Goal: Transaction & Acquisition: Purchase product/service

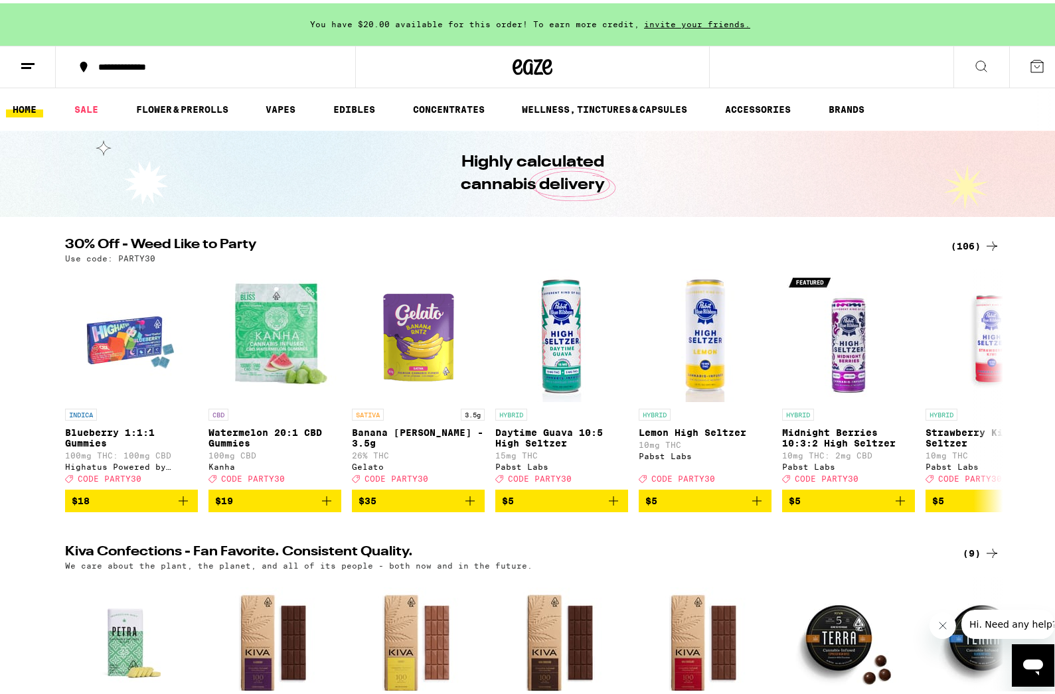
click at [968, 238] on div "(106)" at bounding box center [974, 243] width 49 height 16
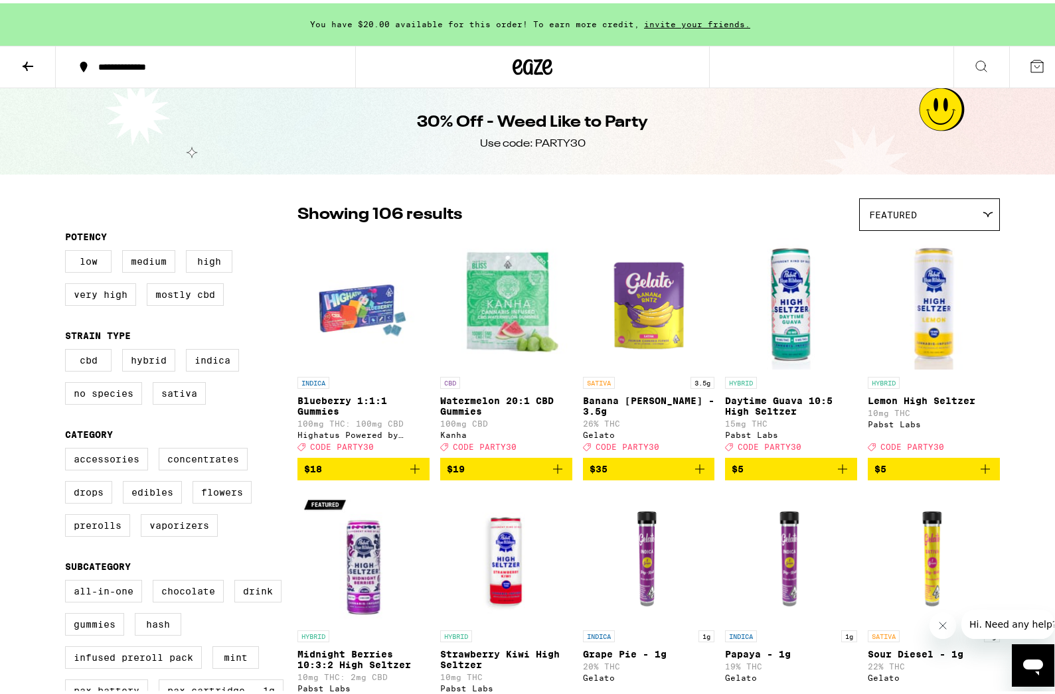
click at [38, 66] on button at bounding box center [28, 64] width 56 height 42
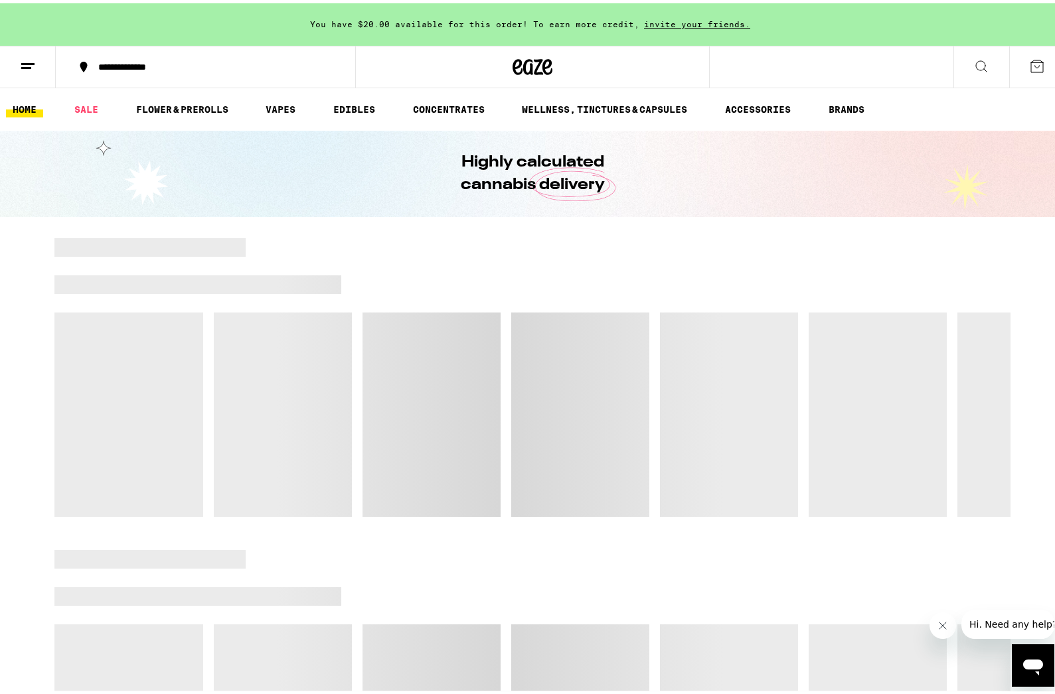
click at [34, 64] on icon at bounding box center [28, 63] width 16 height 16
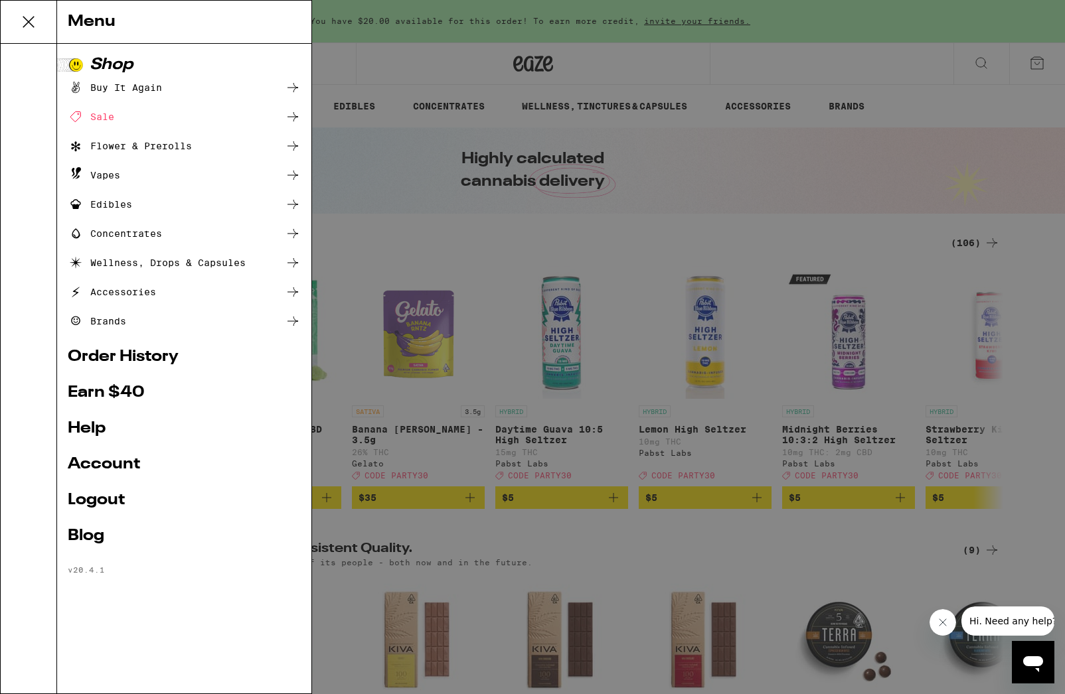
drag, startPoint x: 523, startPoint y: 241, endPoint x: 592, endPoint y: 242, distance: 69.0
click at [522, 241] on div "Menu Shop Buy It Again Sale Flower & Prerolls Vapes Edibles Concentrates Wellne…" at bounding box center [532, 347] width 1065 height 694
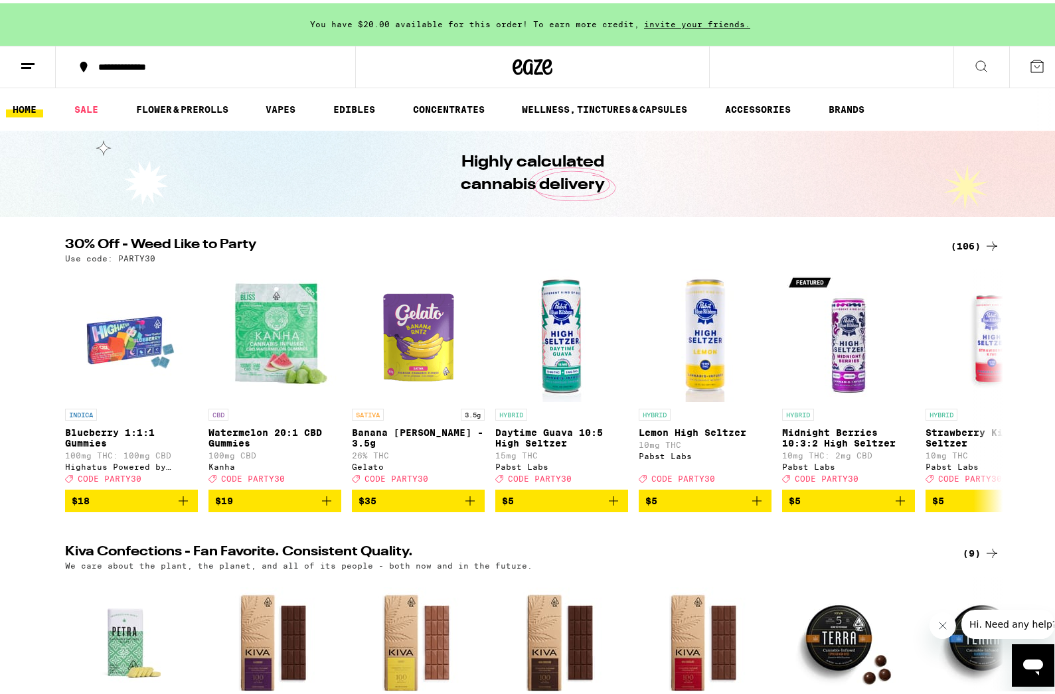
click at [984, 236] on icon at bounding box center [992, 243] width 16 height 16
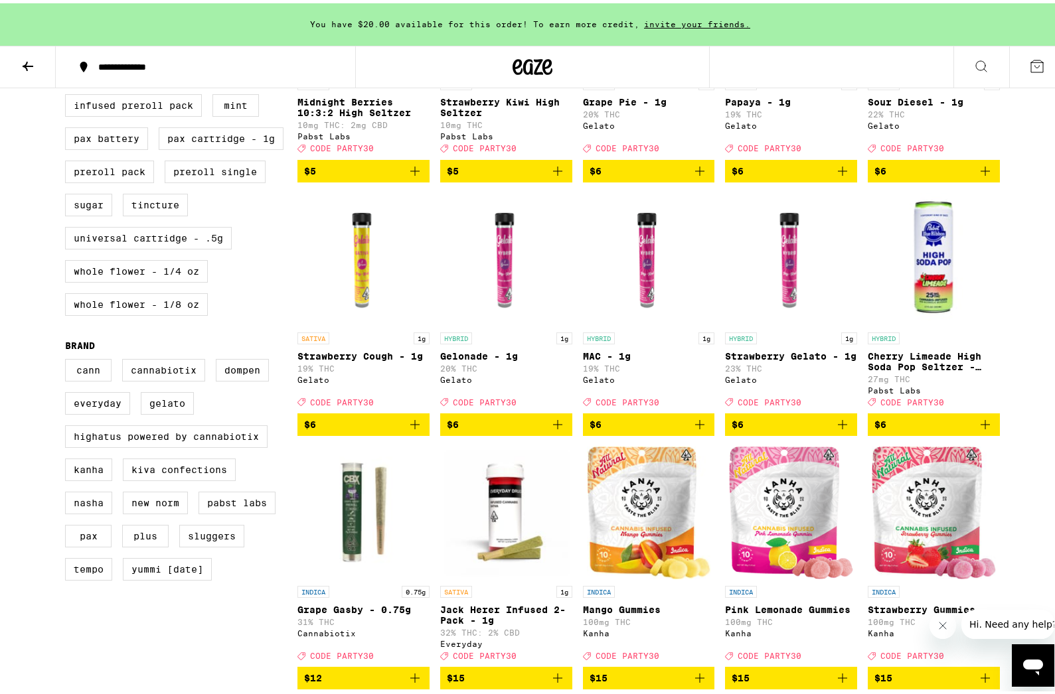
scroll to position [796, 0]
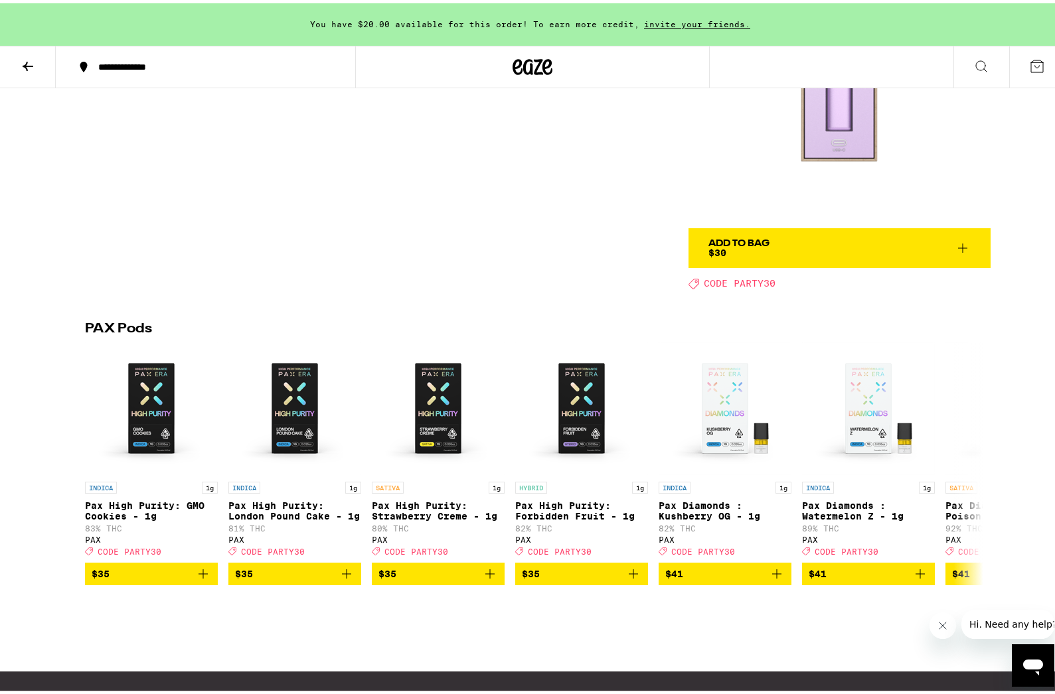
click at [809, 242] on span "Add To Bag $30" at bounding box center [839, 245] width 262 height 19
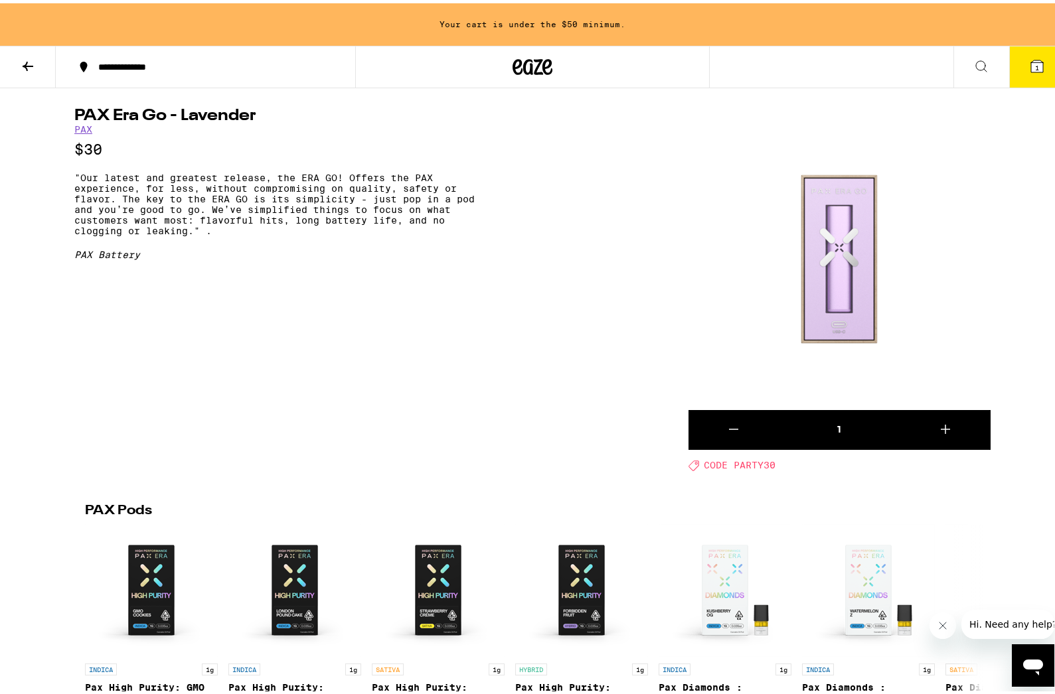
click at [1027, 73] on button "1" at bounding box center [1037, 63] width 56 height 41
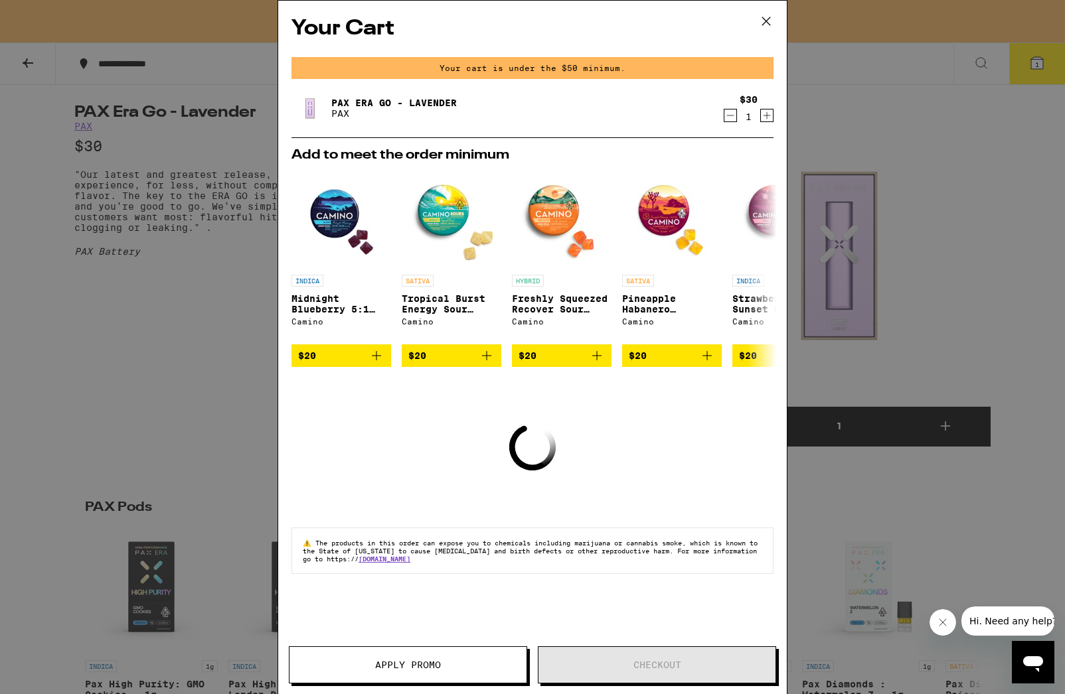
click at [765, 113] on icon "Increment" at bounding box center [767, 116] width 12 height 16
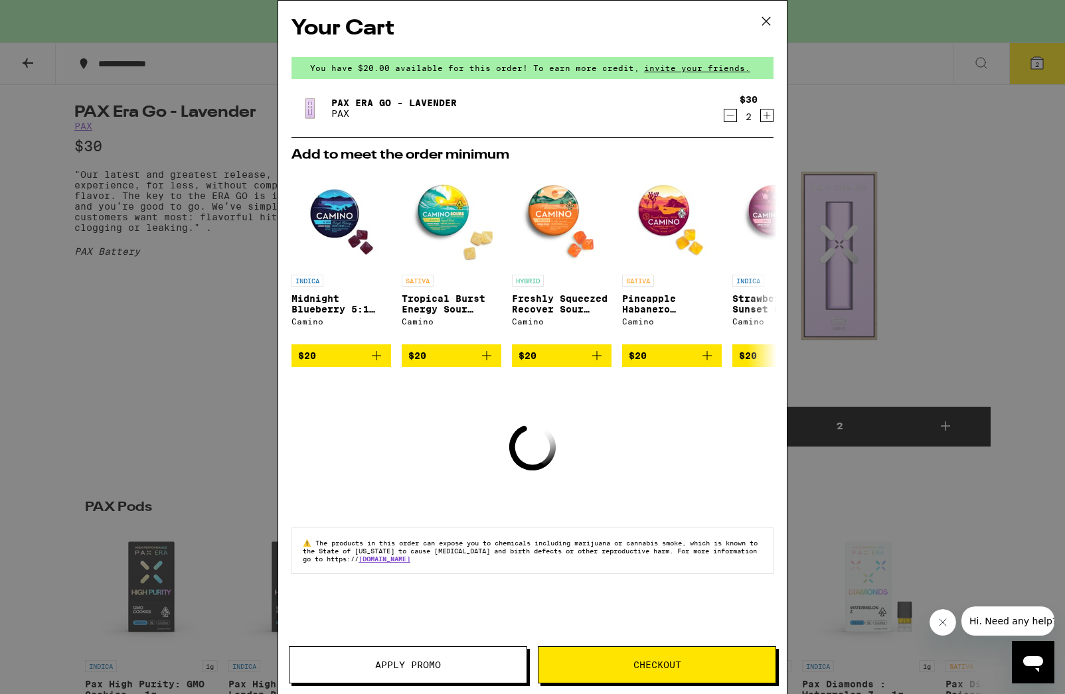
click at [920, 121] on div "Your Cart You have $20.00 available for this order! To earn more credit, invite…" at bounding box center [532, 347] width 1065 height 694
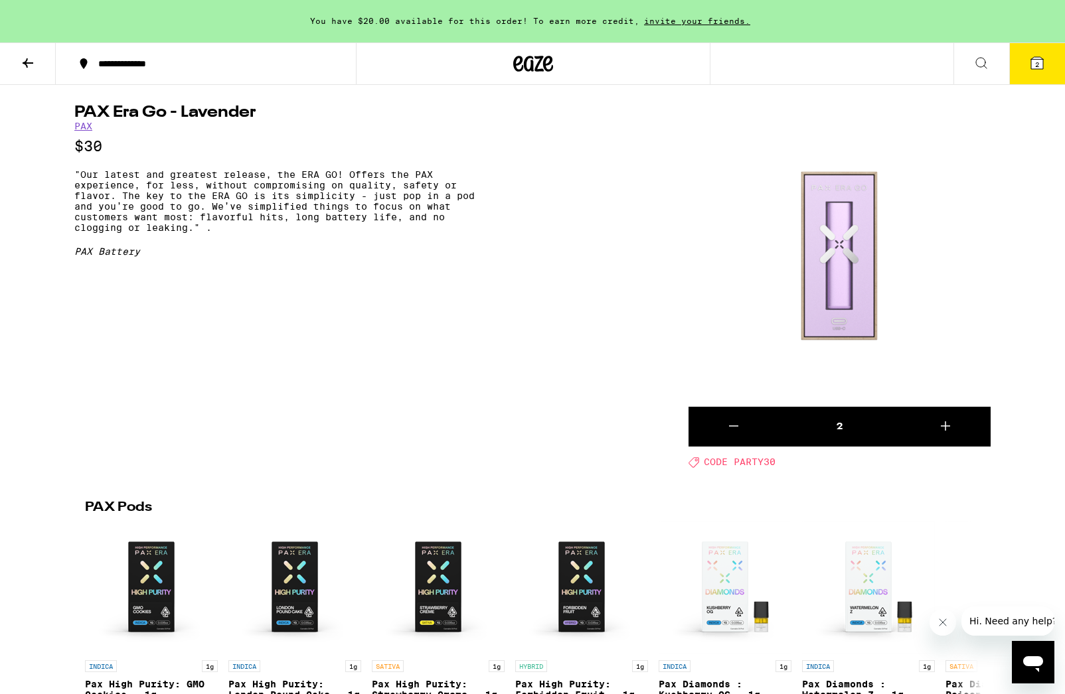
click at [15, 62] on button at bounding box center [28, 64] width 56 height 42
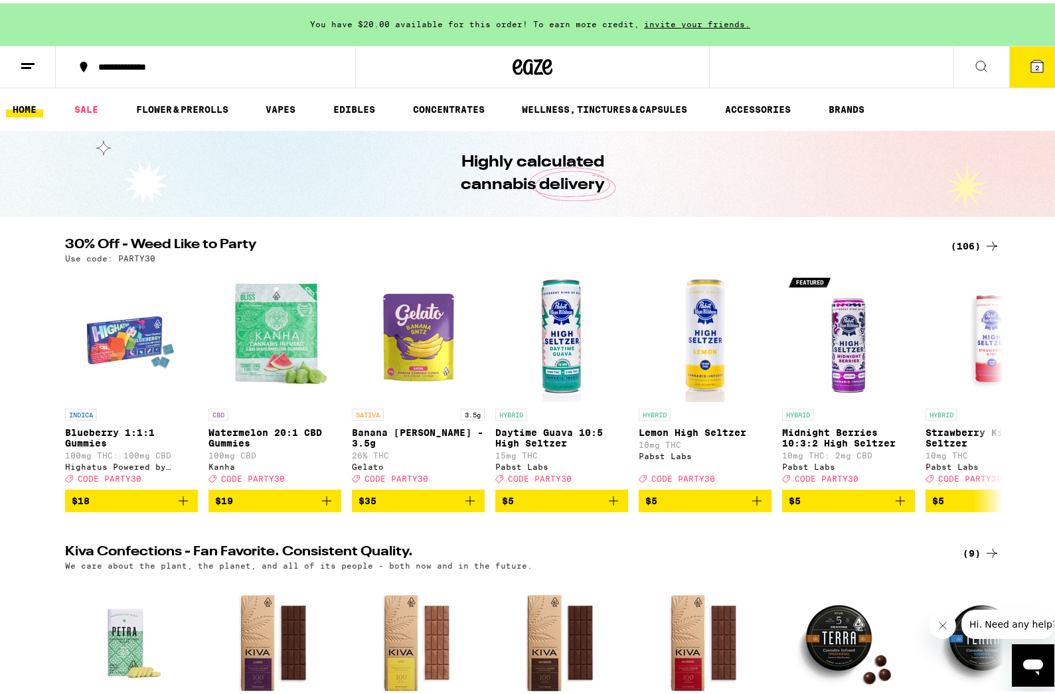
click at [984, 240] on icon at bounding box center [992, 243] width 16 height 16
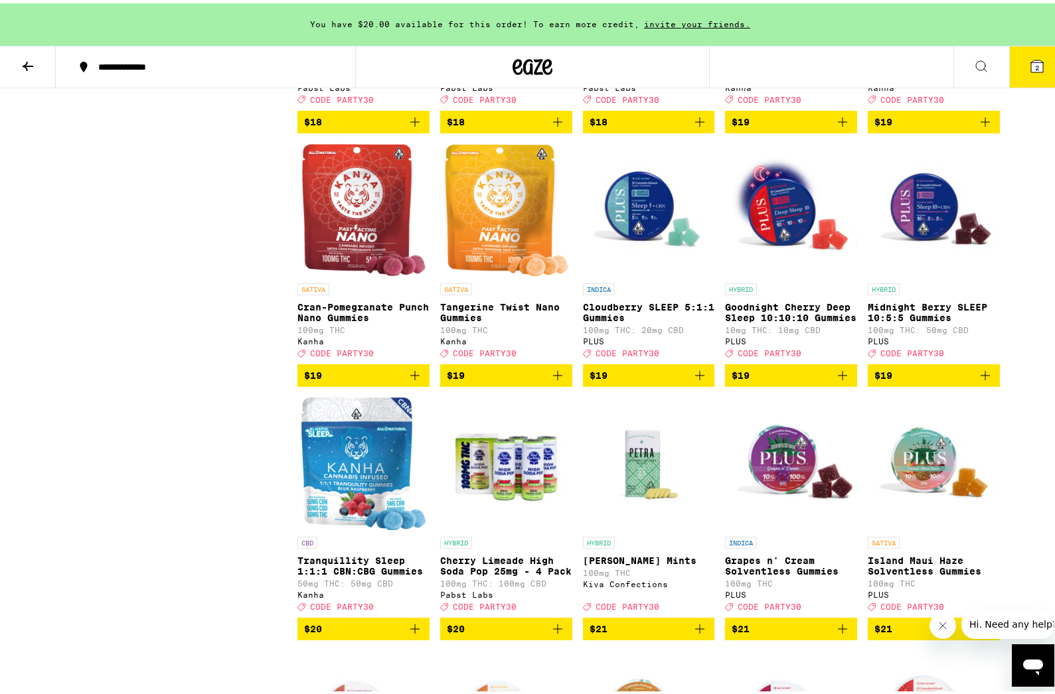
scroll to position [2057, 0]
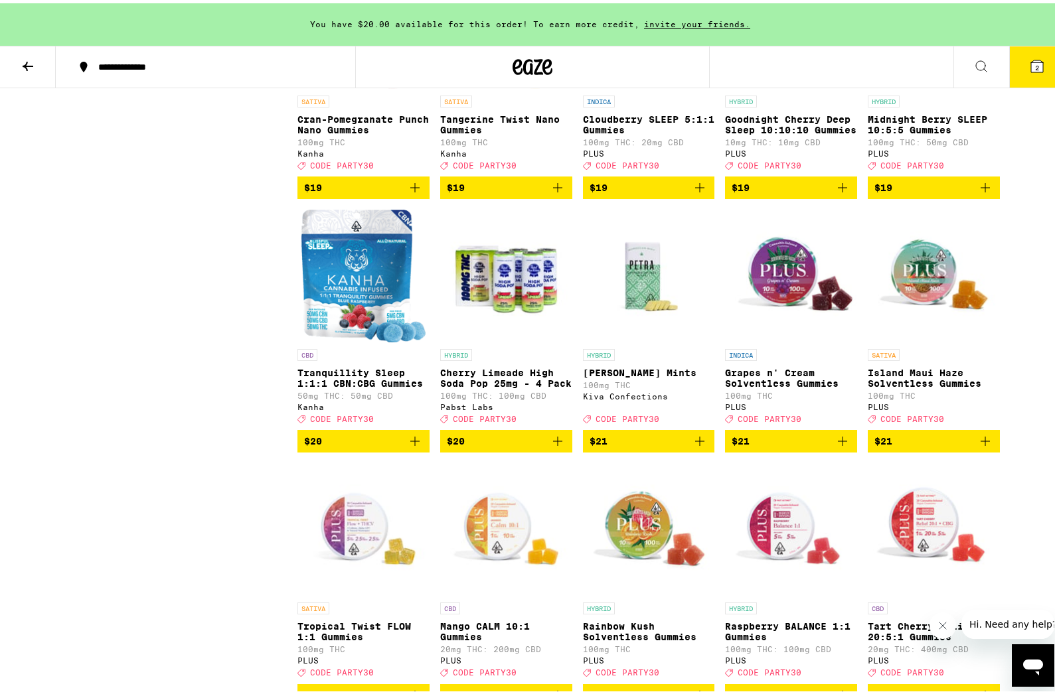
click at [983, 192] on icon "Add to bag" at bounding box center [985, 185] width 16 height 16
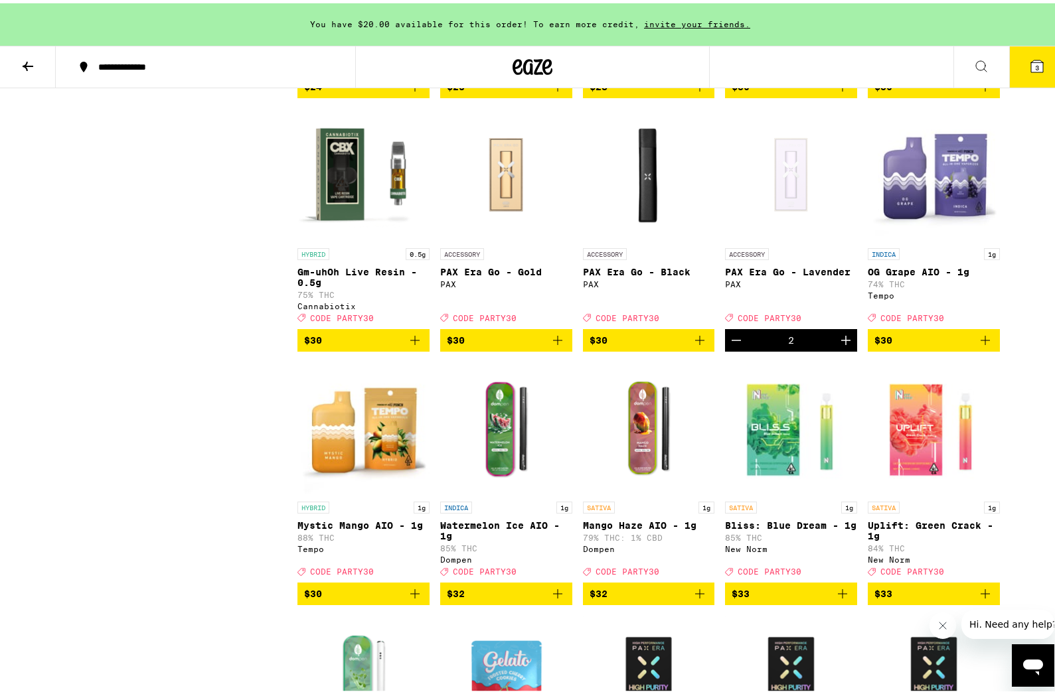
scroll to position [3717, 0]
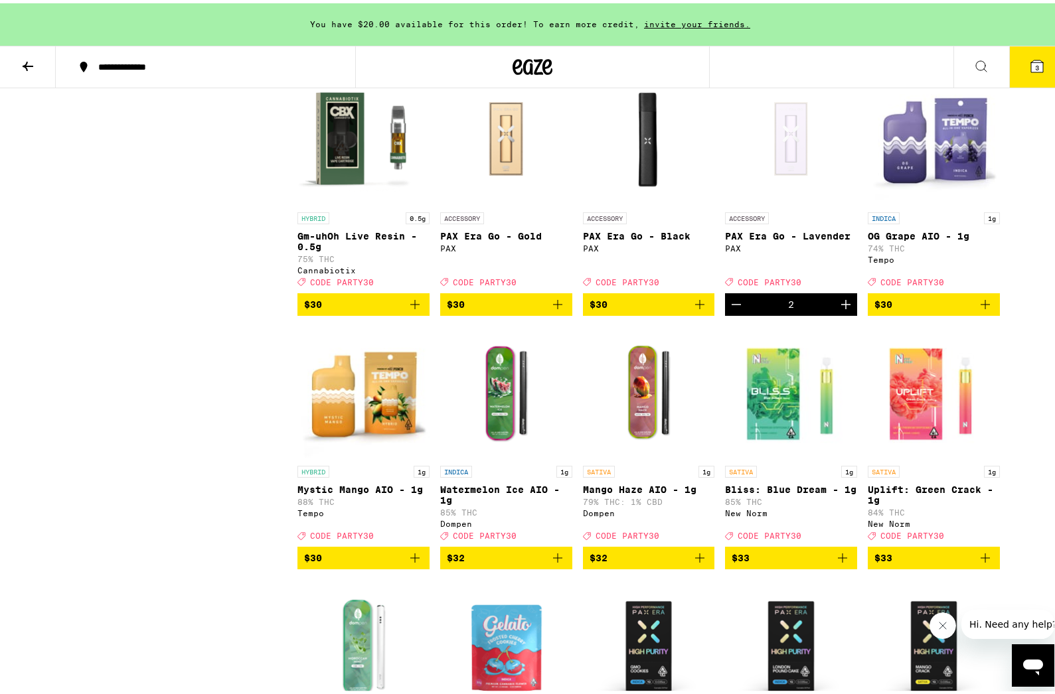
click at [986, 309] on icon "Add to bag" at bounding box center [985, 301] width 16 height 16
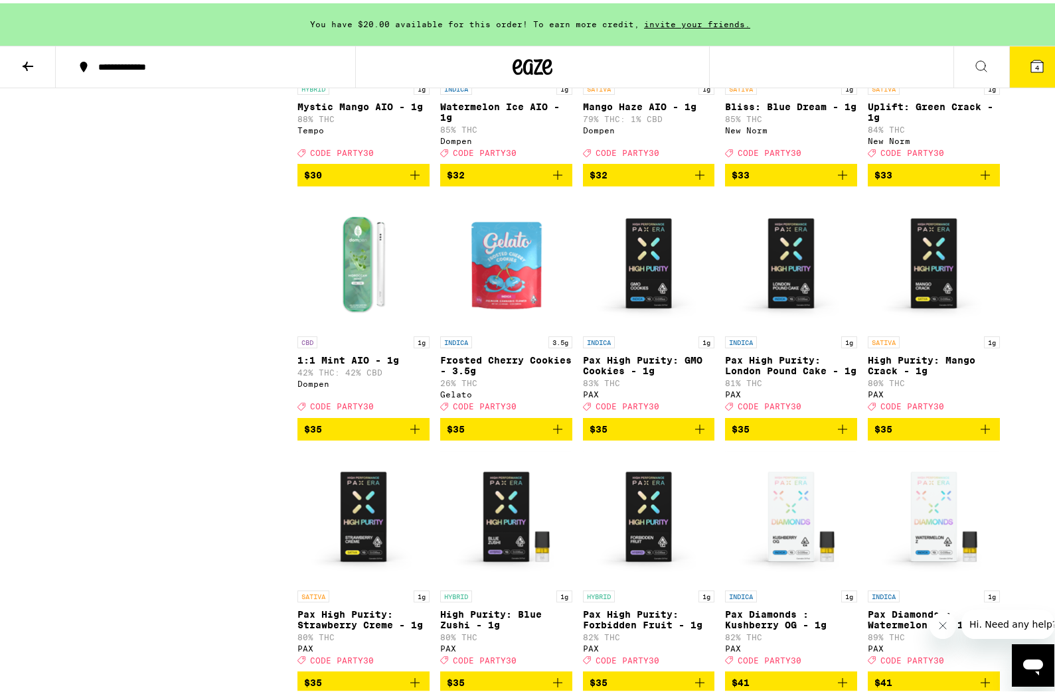
scroll to position [4115, 0]
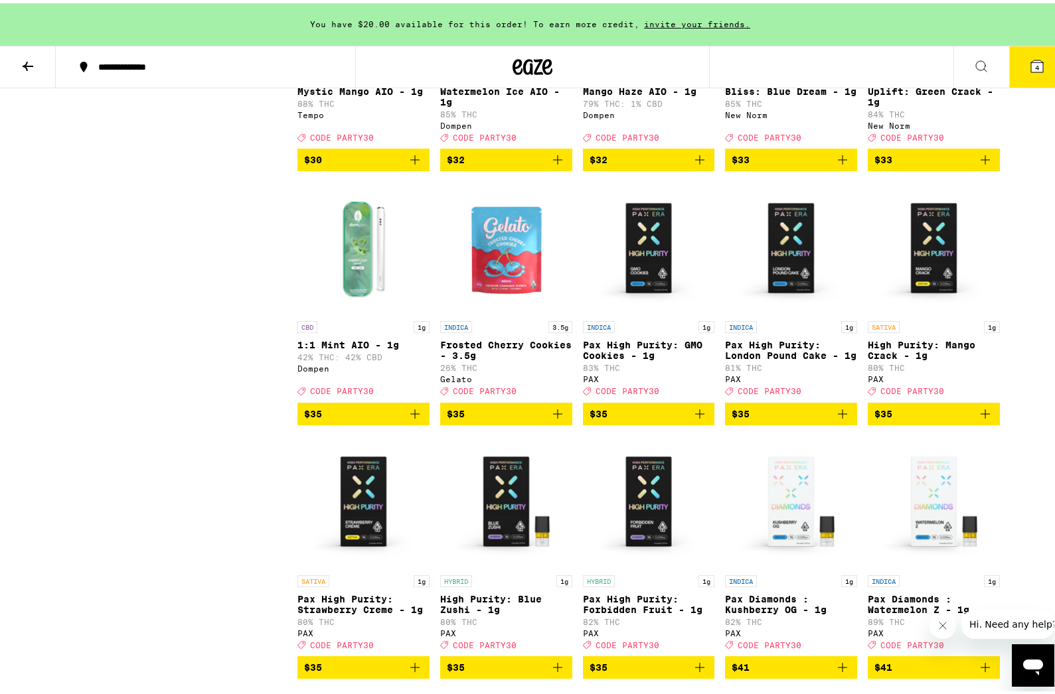
click at [413, 165] on icon "Add to bag" at bounding box center [415, 157] width 16 height 16
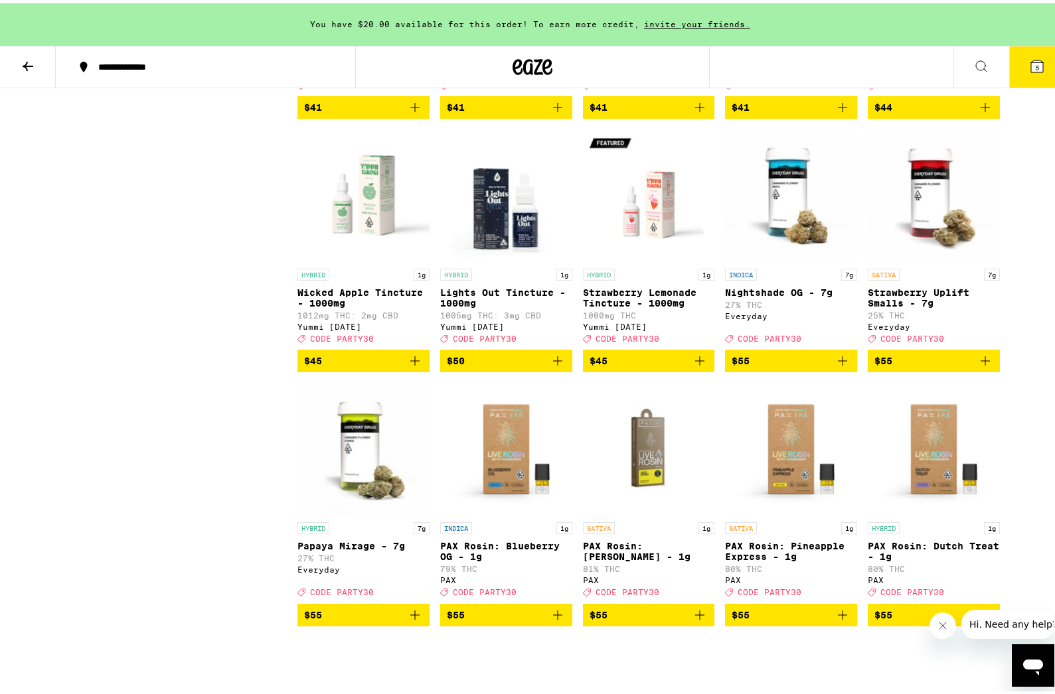
scroll to position [4692, 0]
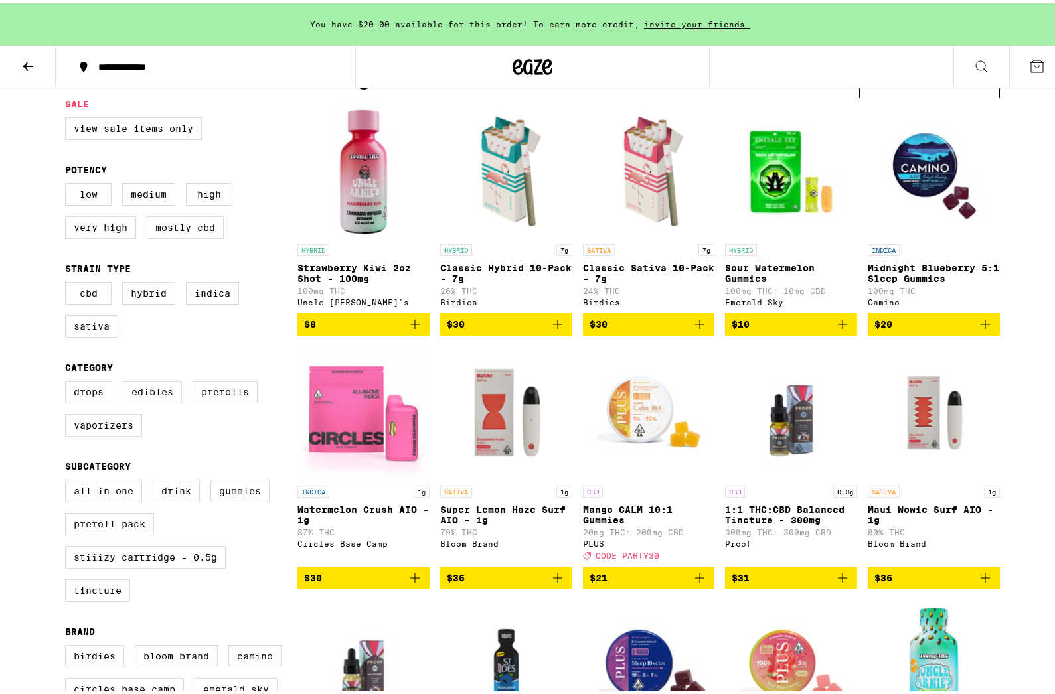
click at [352, 428] on img "Open page for Watermelon Crush AIO - 1g from Circles Base Camp" at bounding box center [363, 409] width 132 height 133
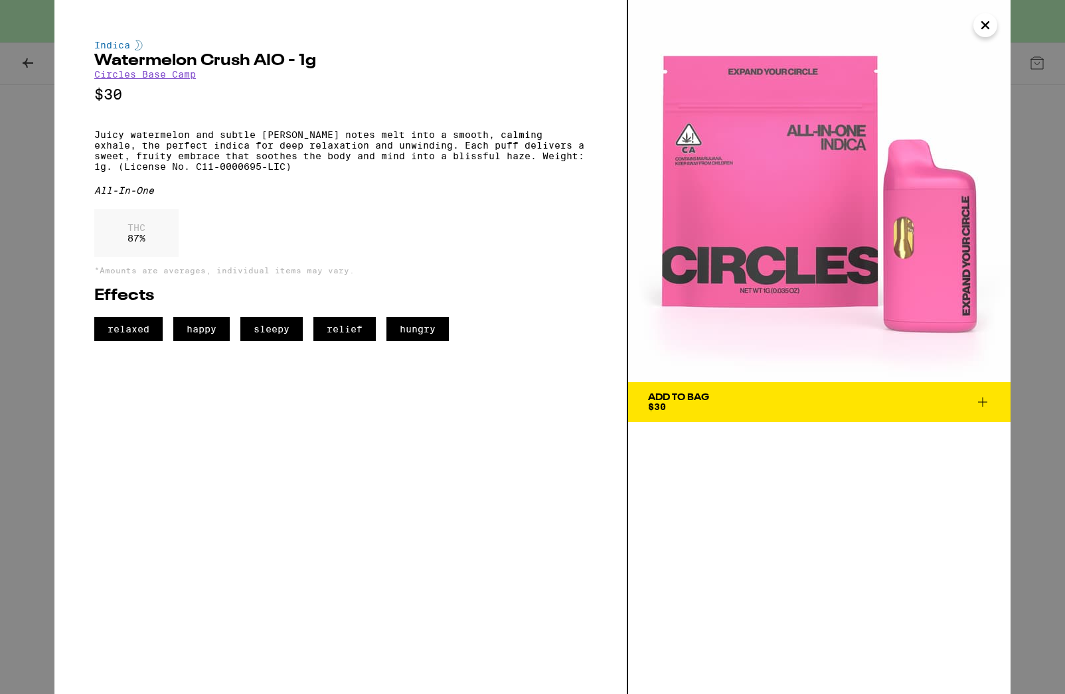
click at [134, 77] on link "Circles Base Camp" at bounding box center [145, 74] width 102 height 11
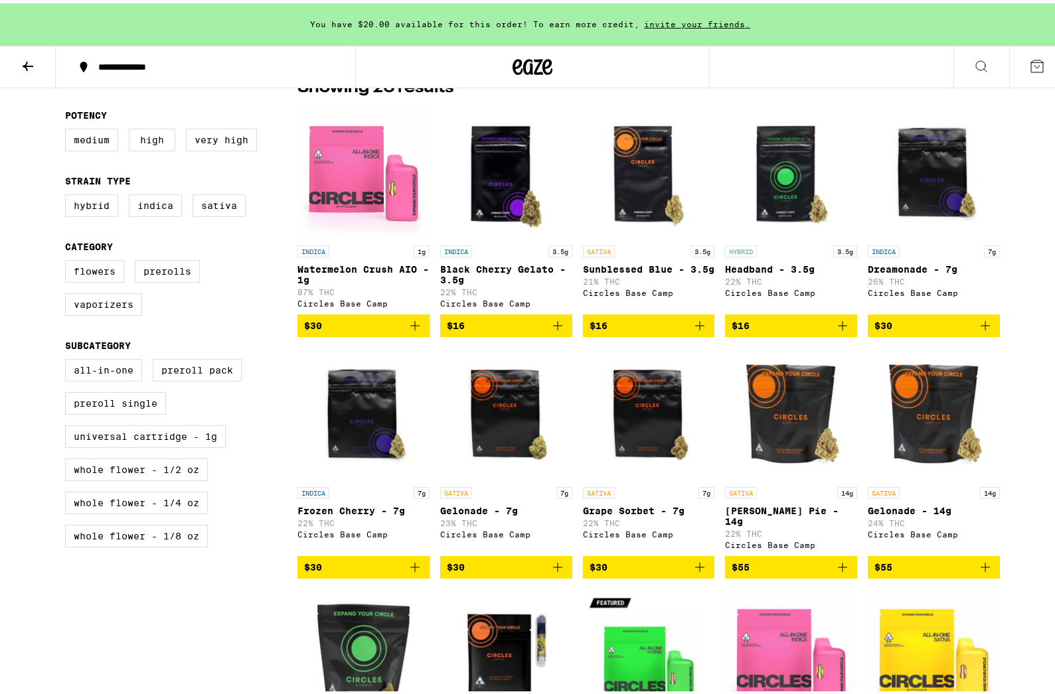
scroll to position [133, 0]
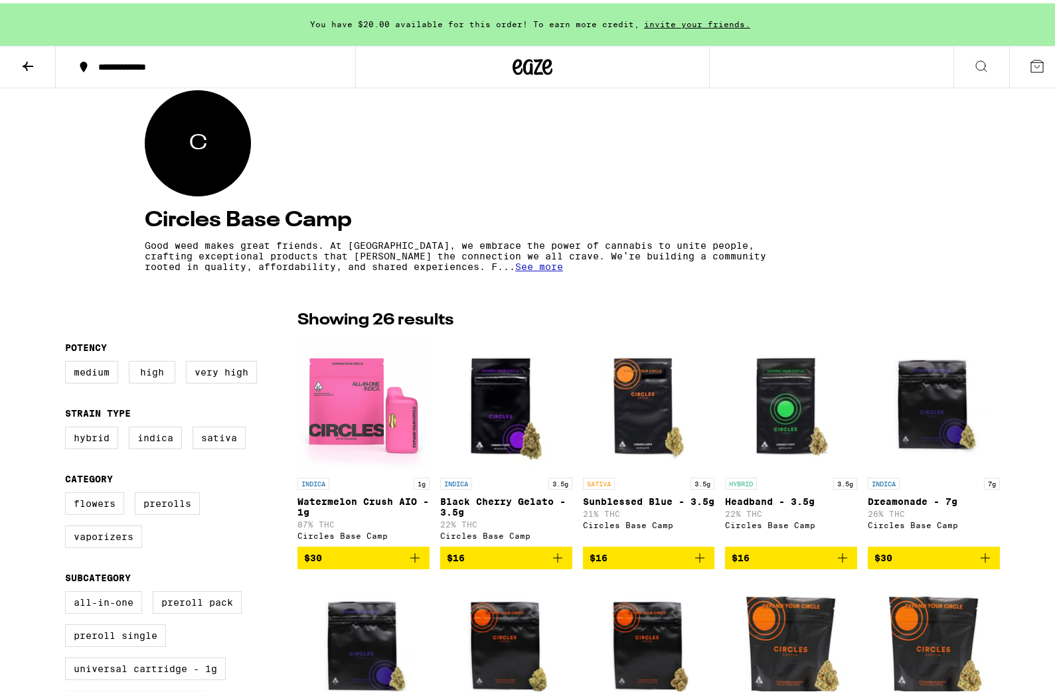
click at [515, 265] on span "See more" at bounding box center [539, 263] width 48 height 11
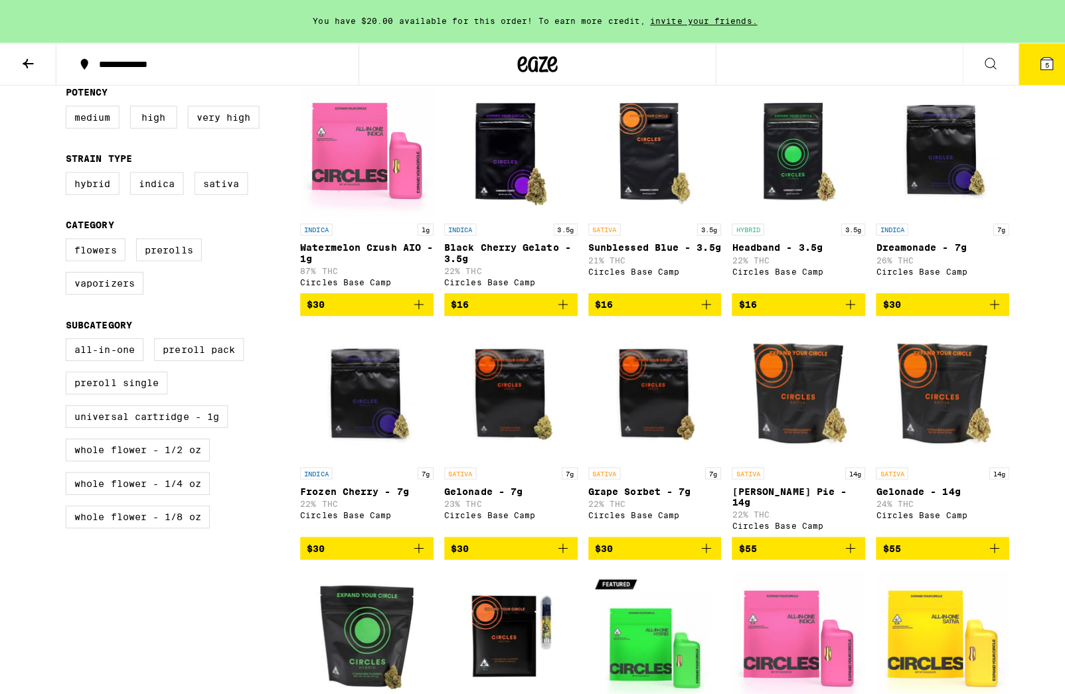
scroll to position [398, 0]
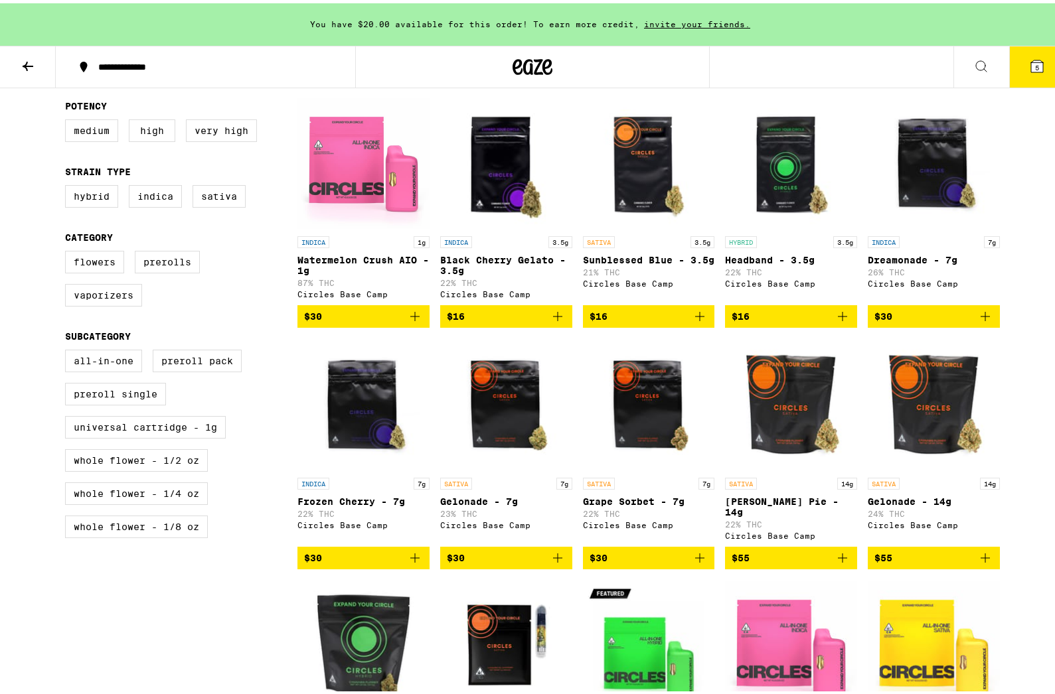
click at [1035, 63] on button "5" at bounding box center [1037, 63] width 56 height 41
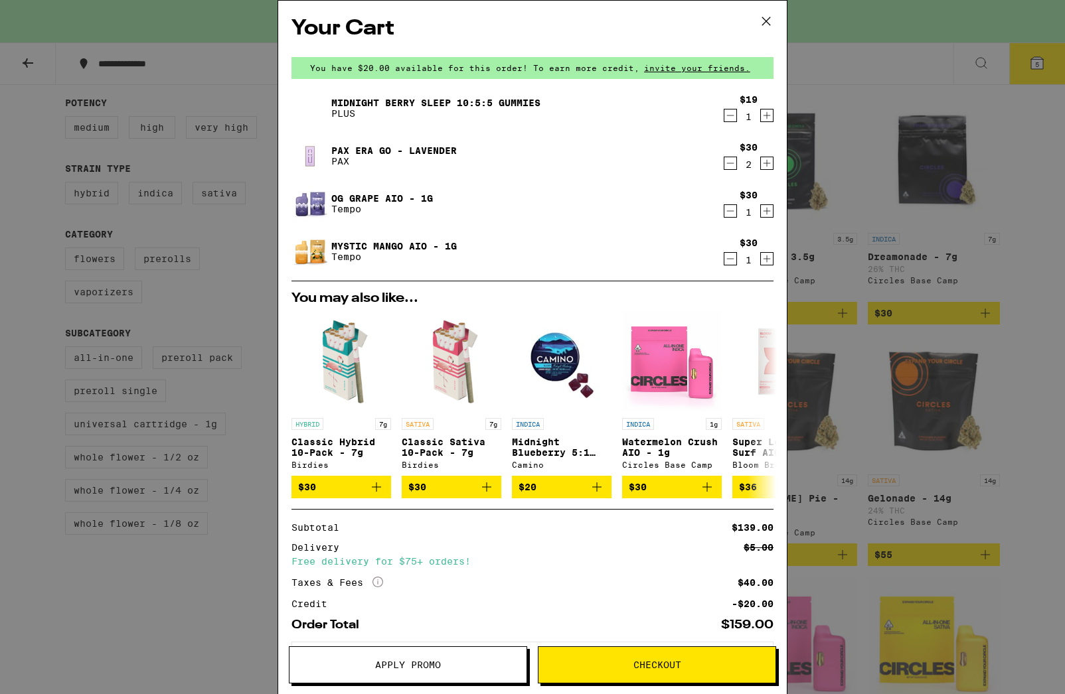
click at [727, 167] on div "$30 2" at bounding box center [748, 156] width 50 height 28
click at [724, 167] on icon "Decrement" at bounding box center [730, 163] width 12 height 16
click at [391, 147] on link "PAX Era Go - Lavender" at bounding box center [393, 150] width 125 height 11
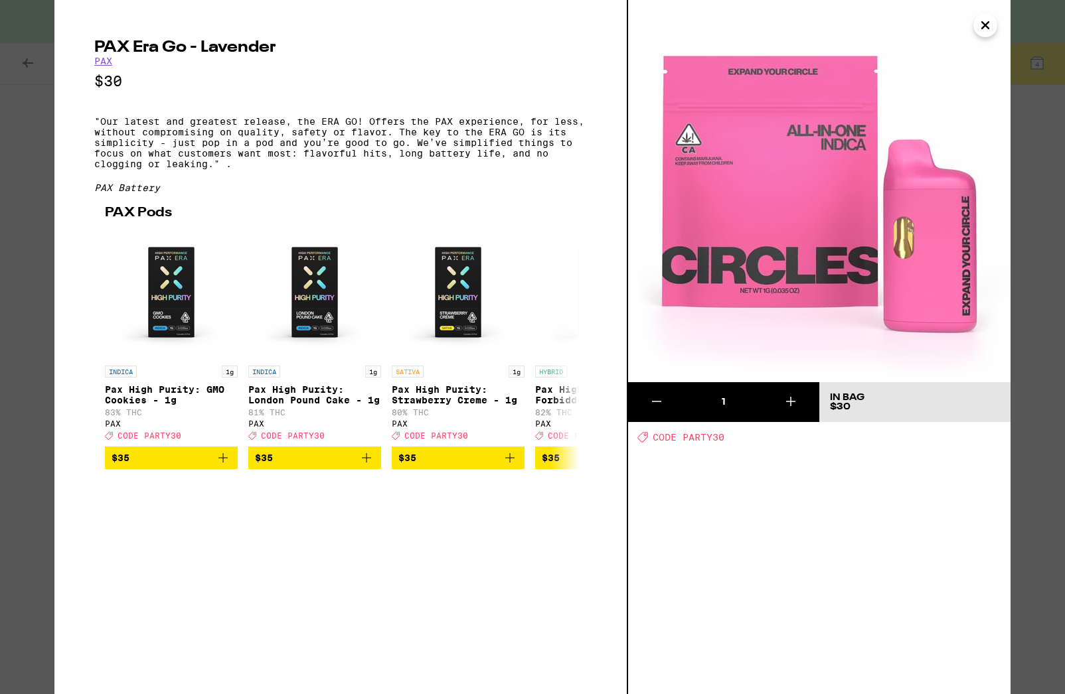
click at [982, 29] on icon "Close" at bounding box center [985, 25] width 7 height 7
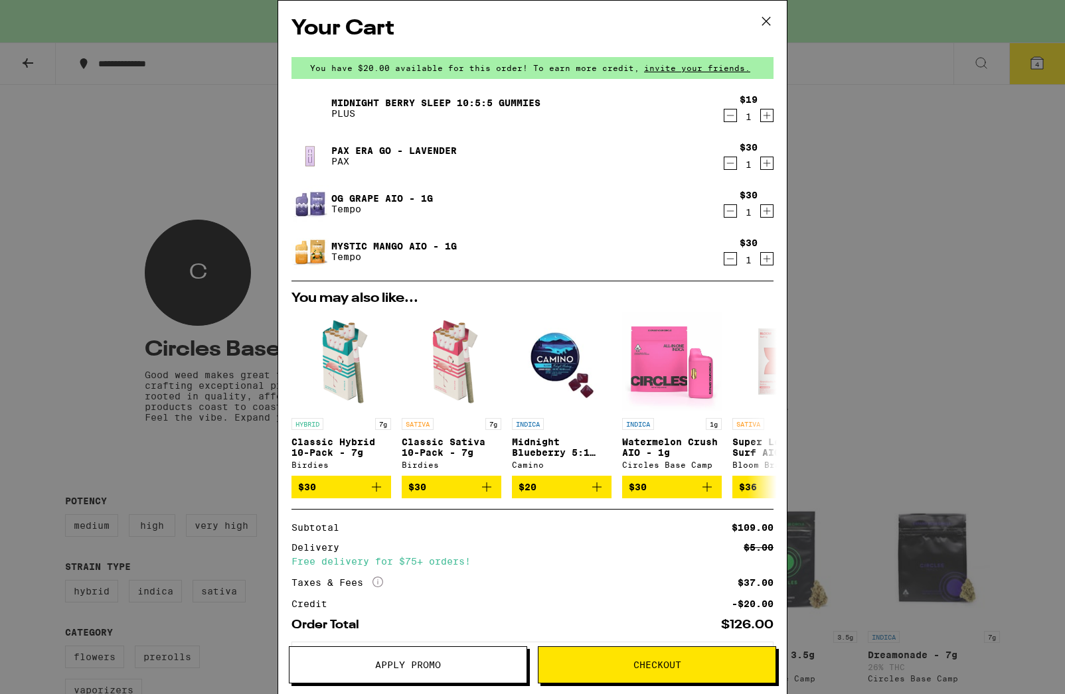
click at [357, 152] on link "PAX Era Go - Lavender" at bounding box center [393, 150] width 125 height 11
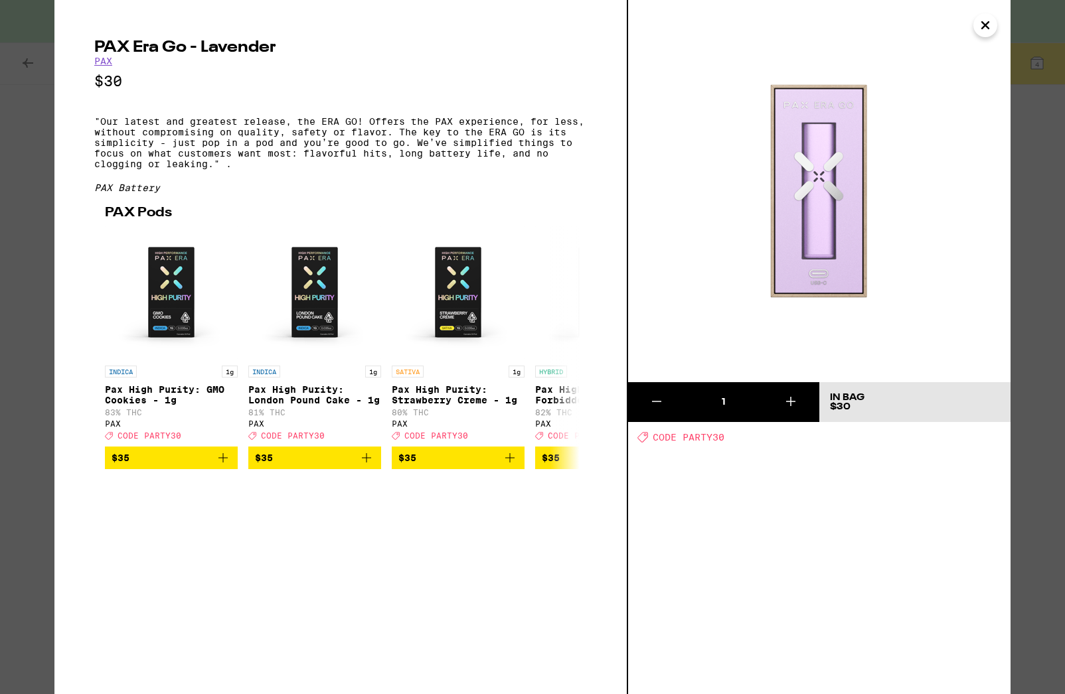
click at [983, 23] on icon "Close" at bounding box center [985, 25] width 7 height 7
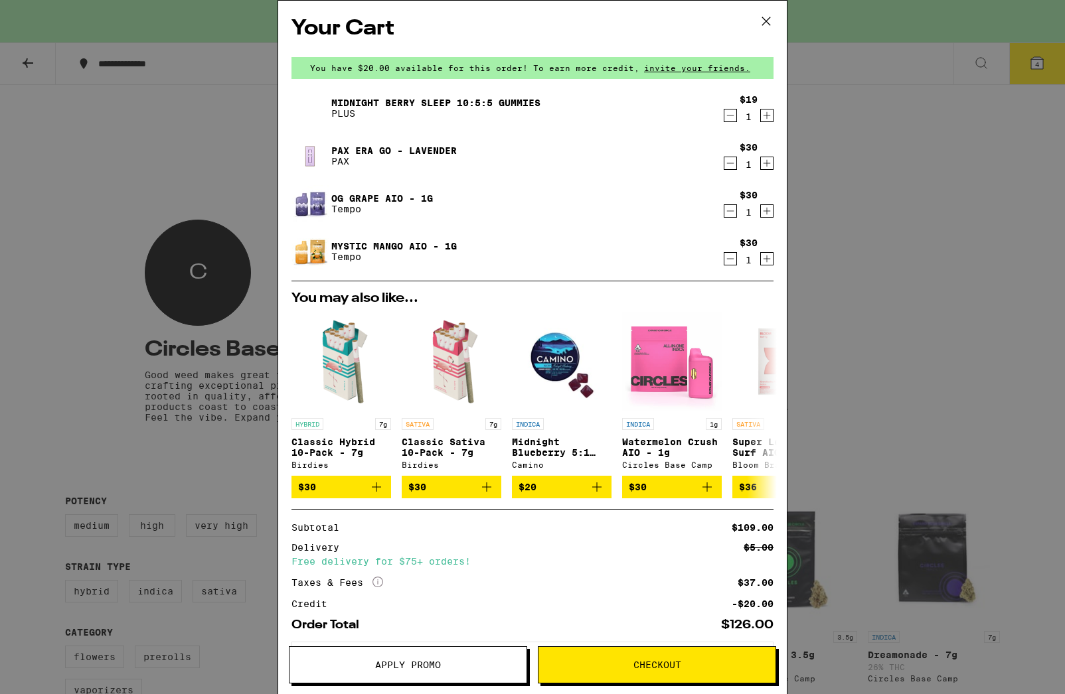
click at [770, 21] on icon at bounding box center [766, 21] width 20 height 20
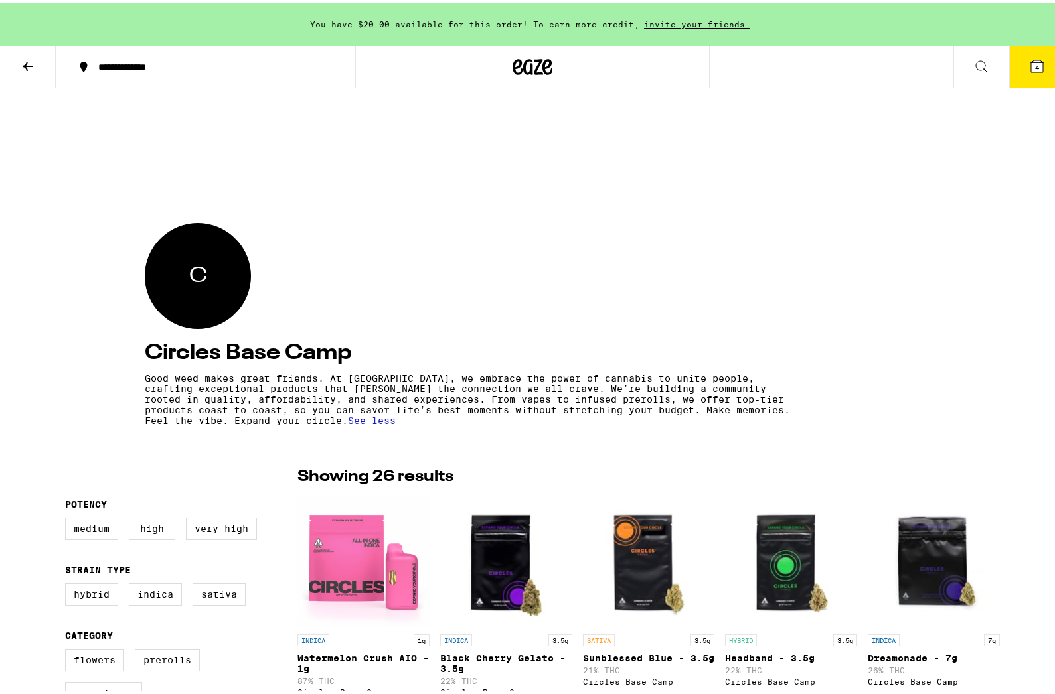
click at [1029, 58] on icon at bounding box center [1037, 63] width 16 height 16
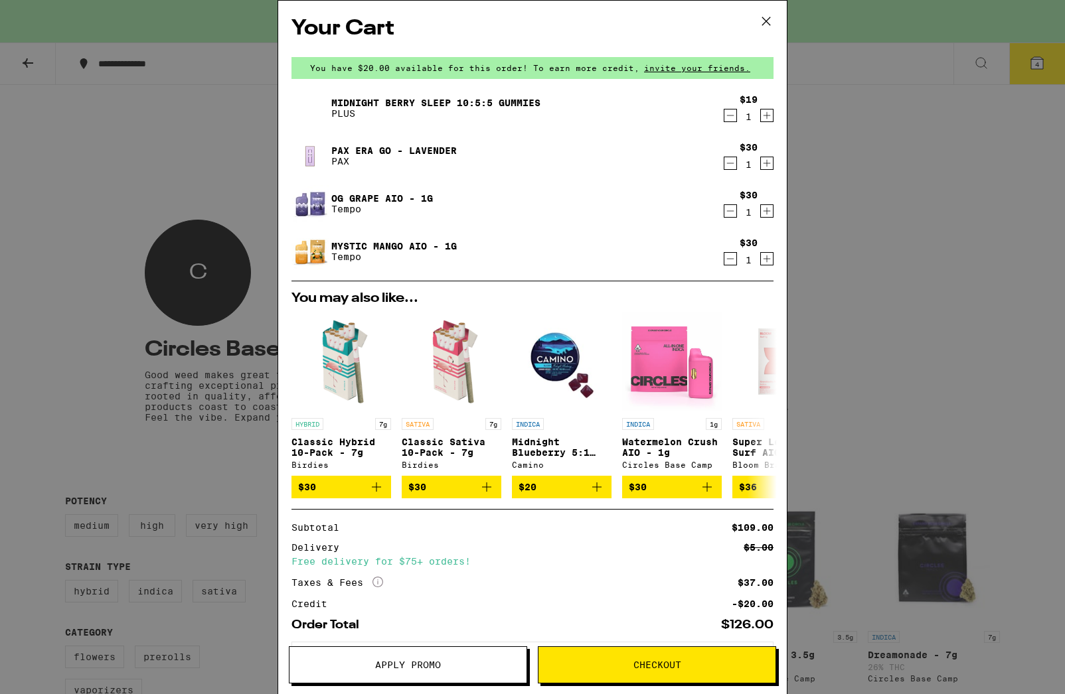
click at [727, 163] on div "$30 1" at bounding box center [748, 156] width 50 height 28
click at [724, 161] on icon "Decrement" at bounding box center [730, 163] width 12 height 16
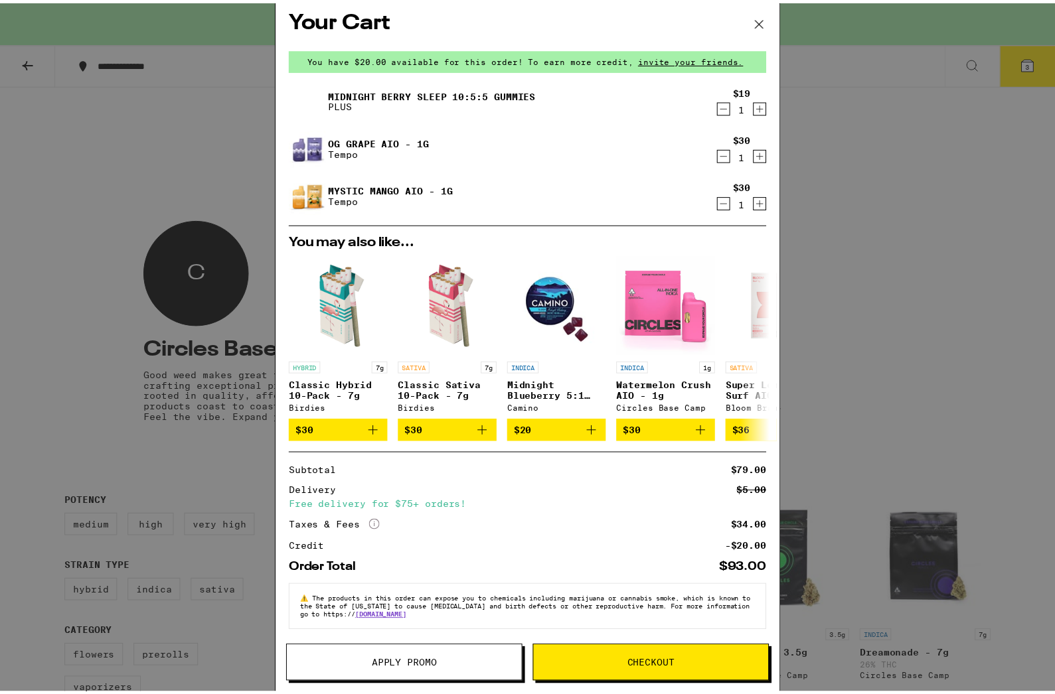
scroll to position [18, 0]
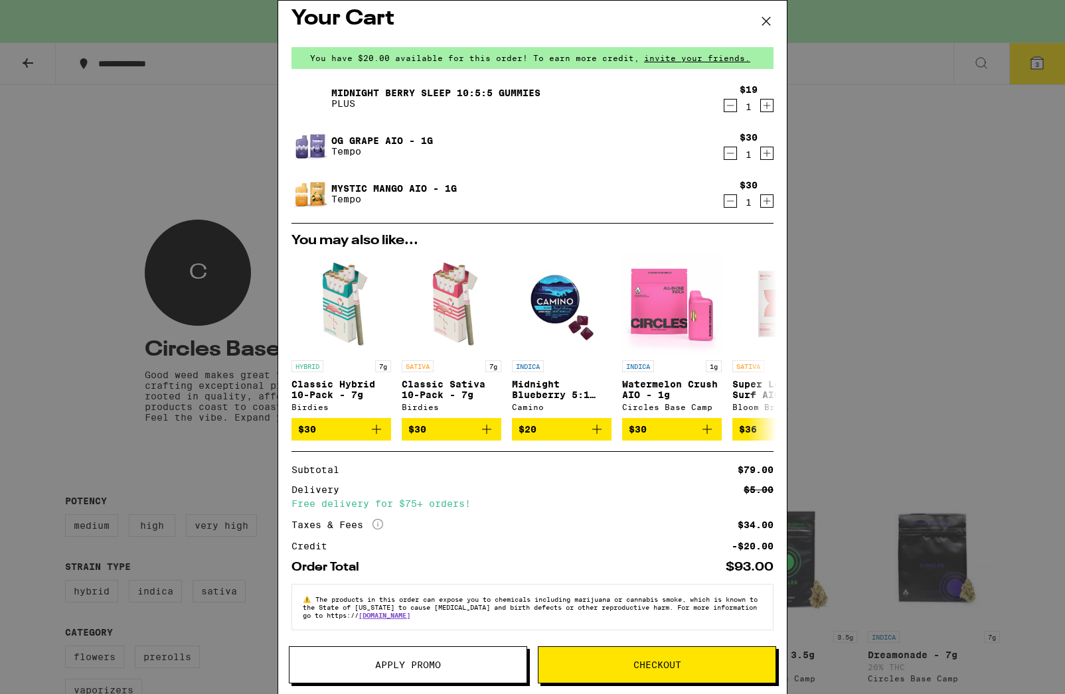
click at [412, 669] on span "Apply Promo" at bounding box center [408, 664] width 66 height 9
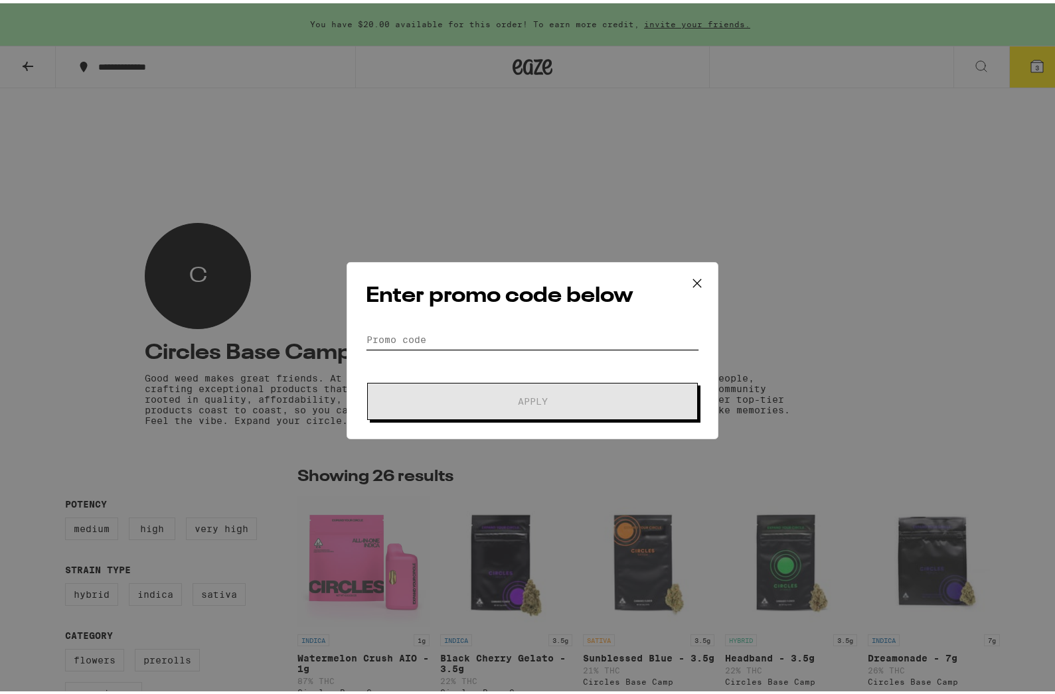
click at [492, 342] on input "Promo Code" at bounding box center [532, 337] width 333 height 20
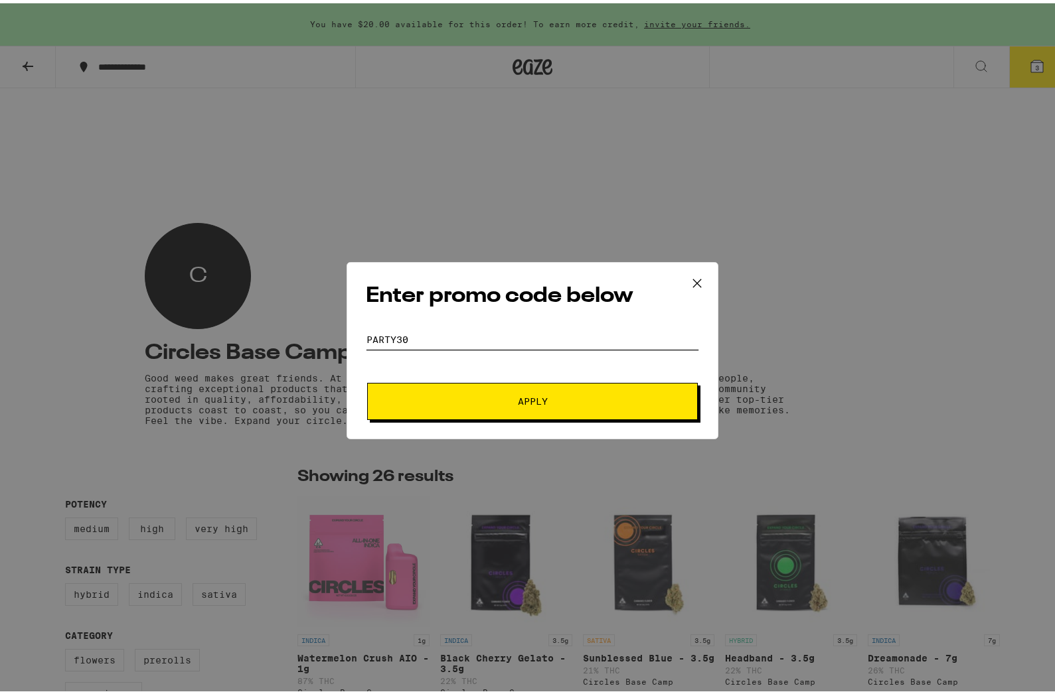
type input "PARTY30"
click at [601, 387] on button "Apply" at bounding box center [532, 398] width 331 height 37
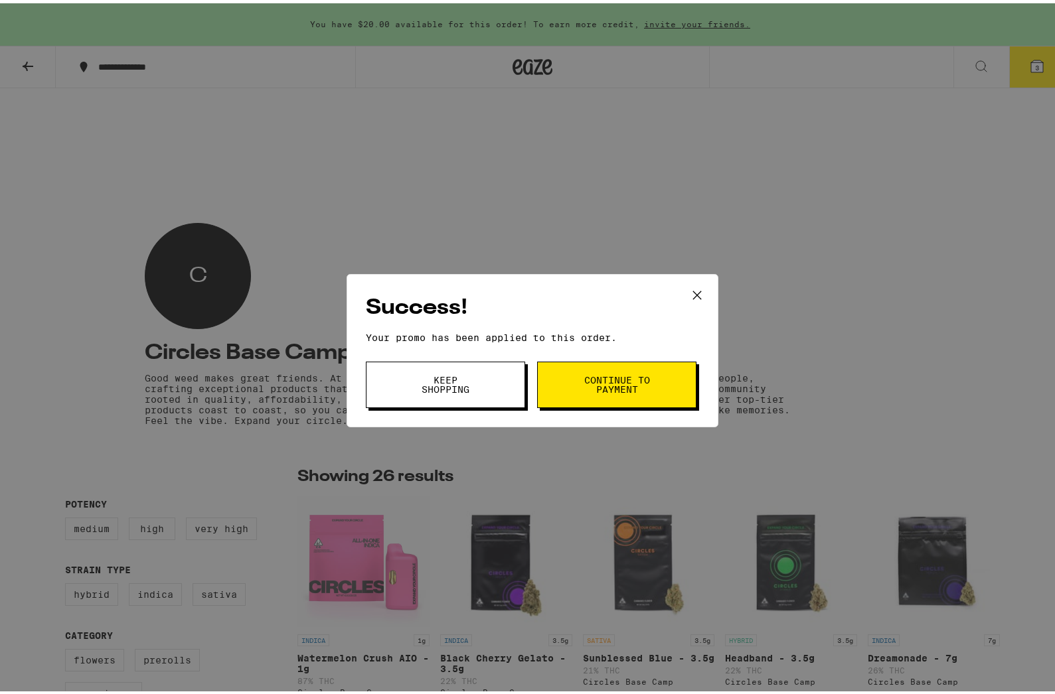
click at [631, 379] on span "Continue to payment" at bounding box center [617, 381] width 68 height 19
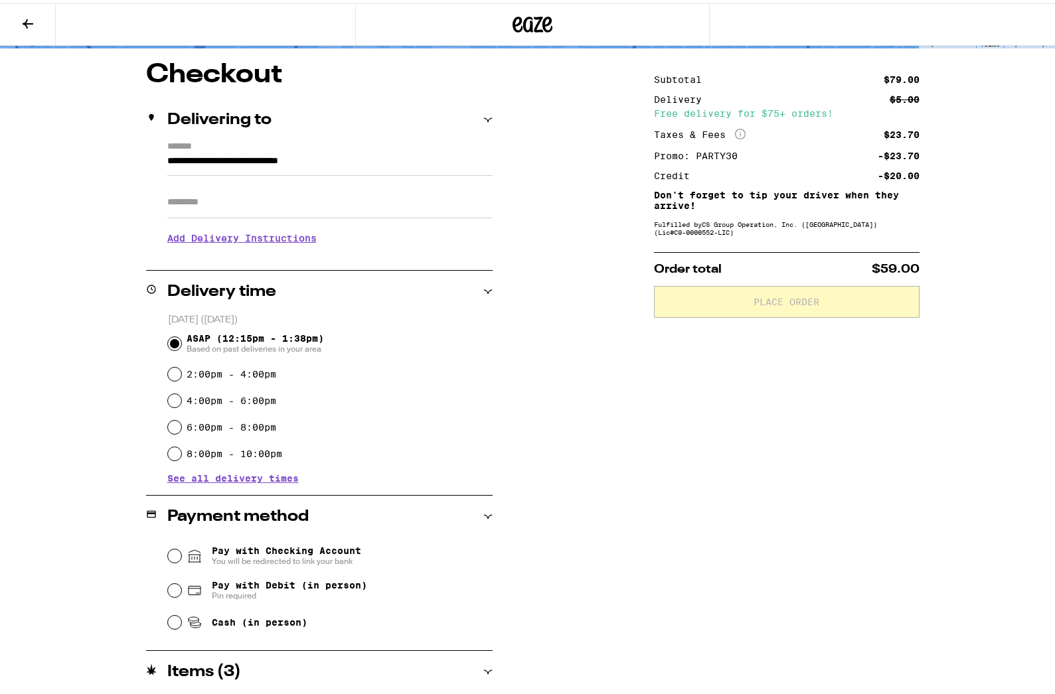
scroll to position [242, 0]
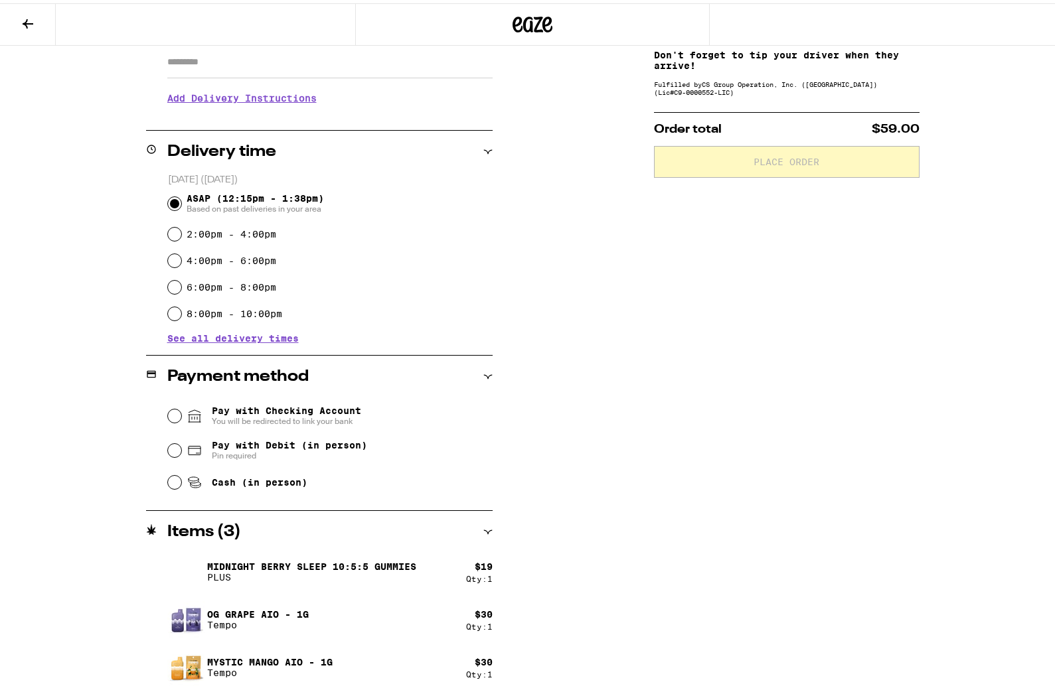
click at [161, 482] on div "Pay with Checking Account You will be redirected to link your bank Pay with Deb…" at bounding box center [319, 444] width 346 height 99
click at [168, 480] on input "Cash (in person)" at bounding box center [174, 479] width 13 height 13
radio input "true"
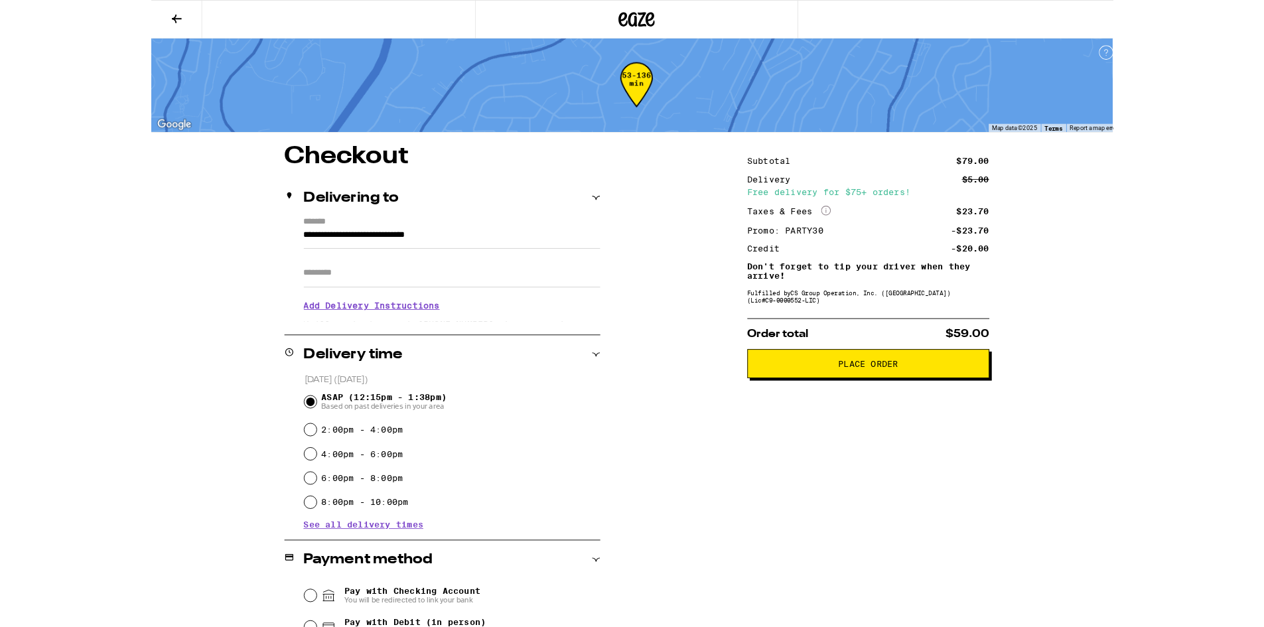
scroll to position [0, 0]
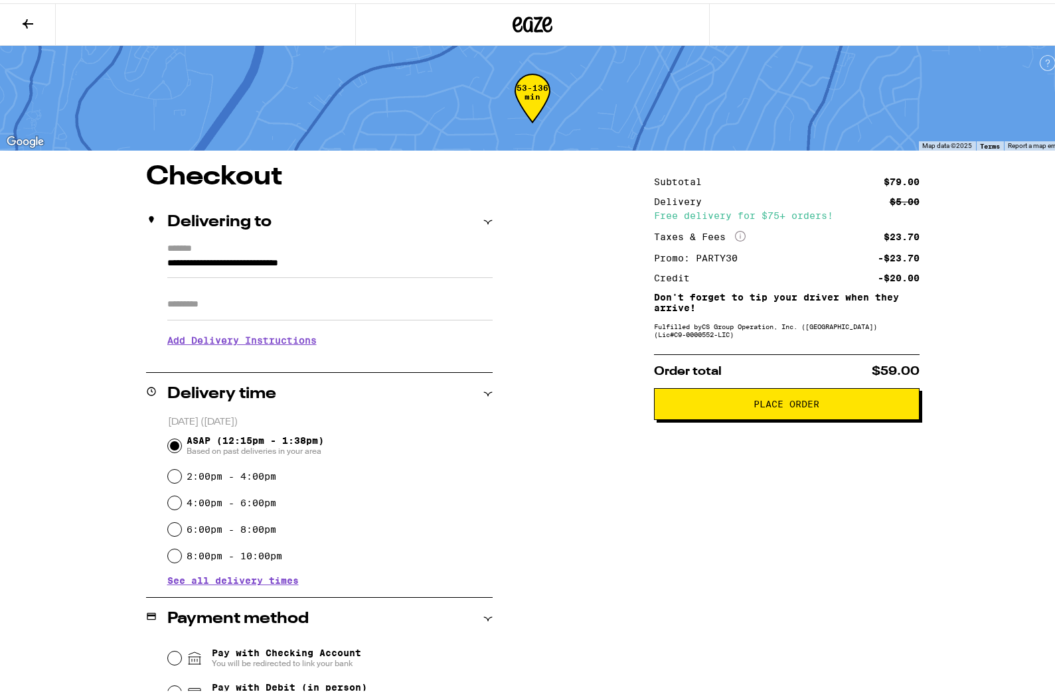
click at [860, 402] on span "Place Order" at bounding box center [786, 400] width 243 height 9
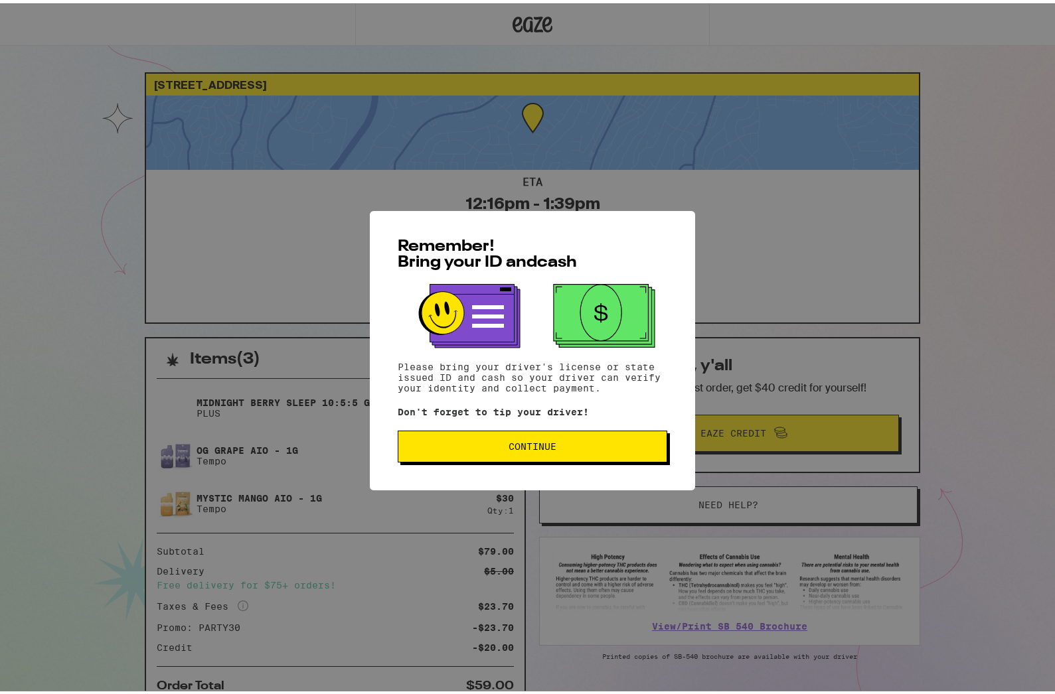
click at [605, 447] on span "Continue" at bounding box center [532, 443] width 247 height 9
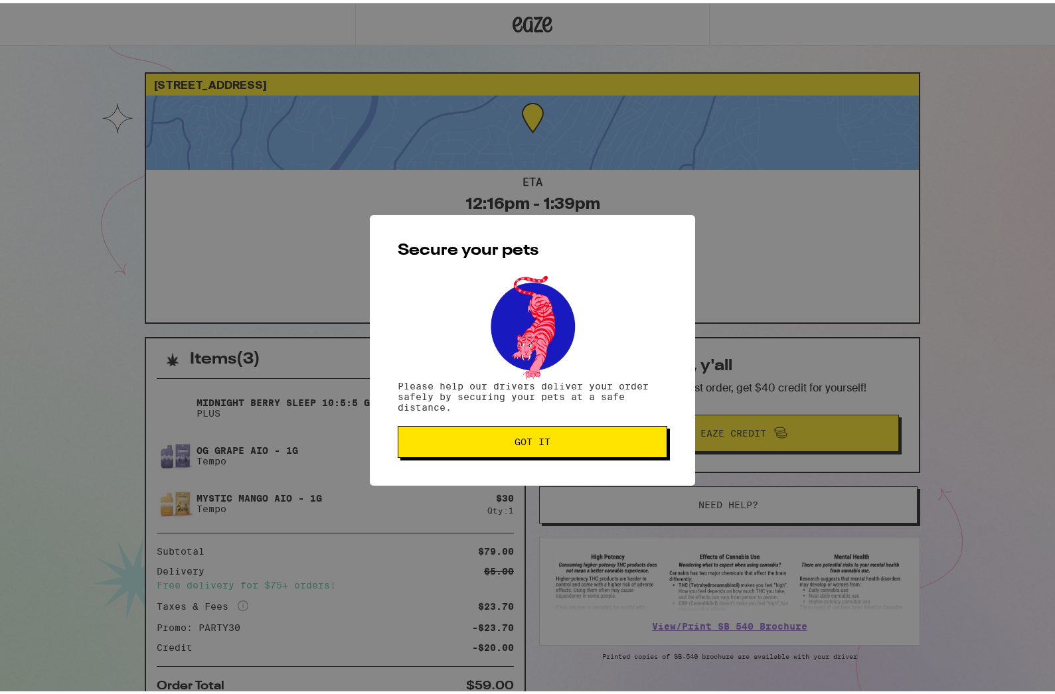
drag, startPoint x: 580, startPoint y: 447, endPoint x: 596, endPoint y: 439, distance: 17.5
click at [580, 447] on button "Got it" at bounding box center [532, 439] width 269 height 32
